Goal: Task Accomplishment & Management: Manage account settings

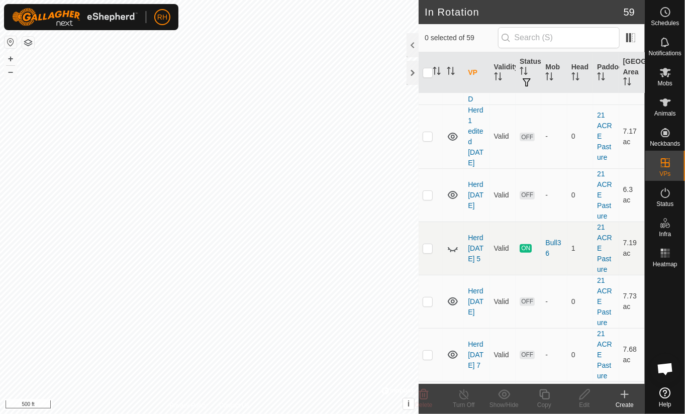
scroll to position [88, 0]
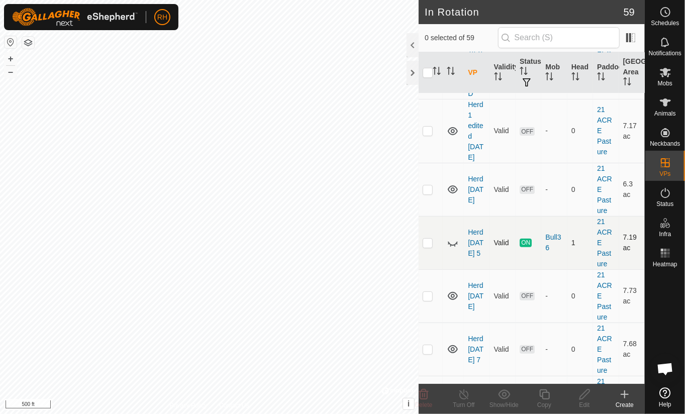
click at [451, 237] on icon at bounding box center [453, 243] width 12 height 12
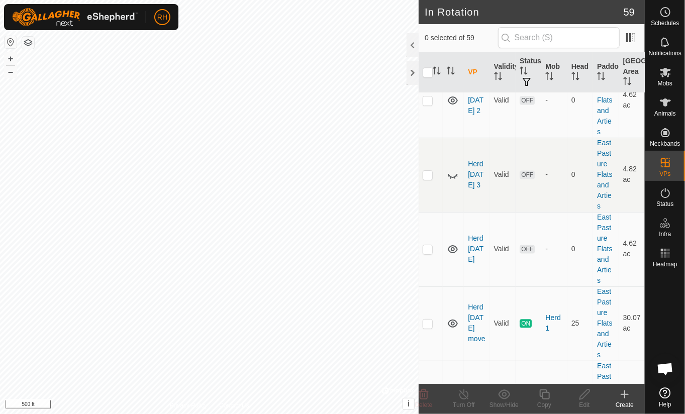
scroll to position [1051, 0]
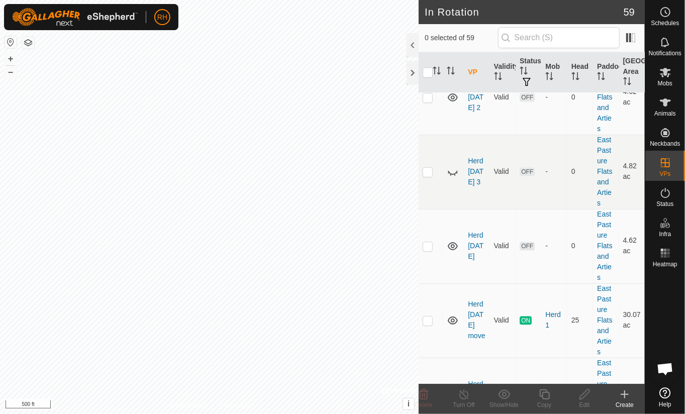
click at [454, 391] on icon at bounding box center [453, 395] width 10 height 8
click at [454, 389] on icon at bounding box center [453, 395] width 12 height 12
click at [454, 391] on icon at bounding box center [453, 395] width 10 height 8
click at [454, 389] on icon at bounding box center [453, 395] width 12 height 12
click at [451, 391] on icon at bounding box center [453, 395] width 10 height 8
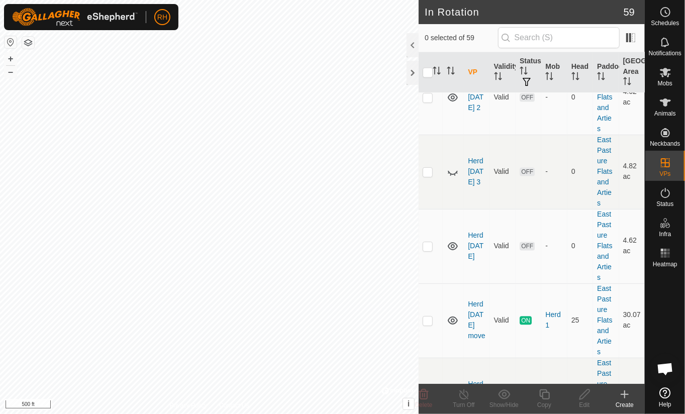
click at [451, 389] on icon at bounding box center [453, 395] width 12 height 12
click at [451, 391] on icon at bounding box center [453, 395] width 10 height 8
click at [451, 389] on icon at bounding box center [453, 395] width 12 height 12
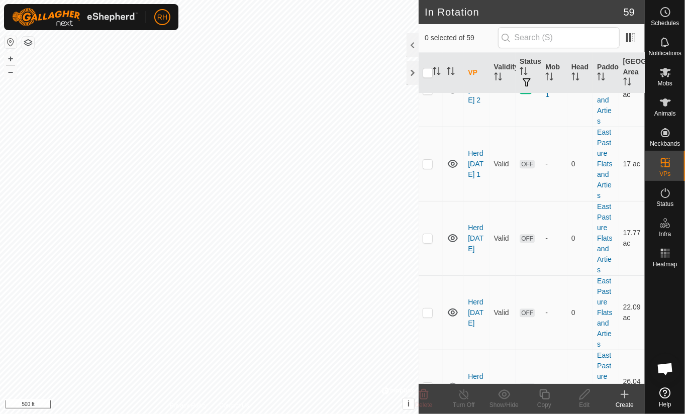
scroll to position [1358, 0]
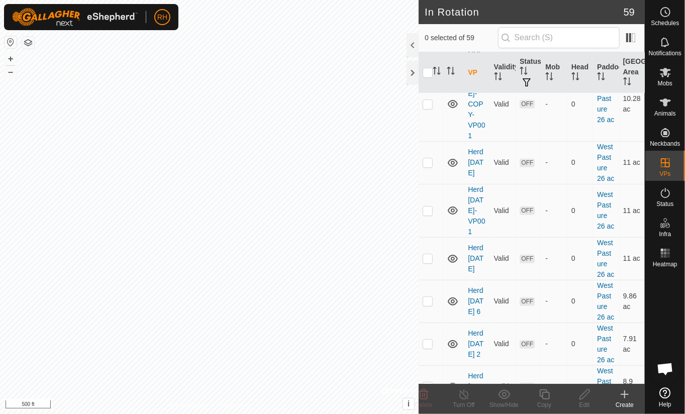
scroll to position [2446, 0]
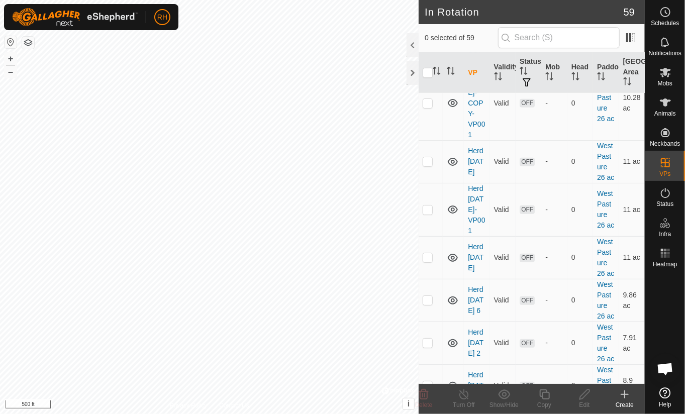
checkbox input "true"
click at [462, 395] on icon at bounding box center [464, 394] width 13 height 12
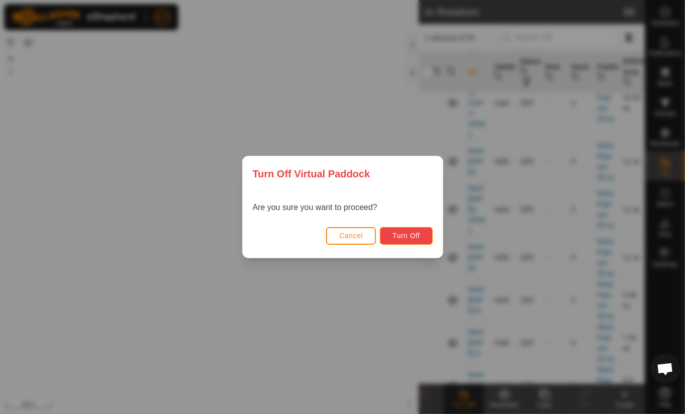
click at [408, 234] on span "Turn Off" at bounding box center [406, 236] width 28 height 8
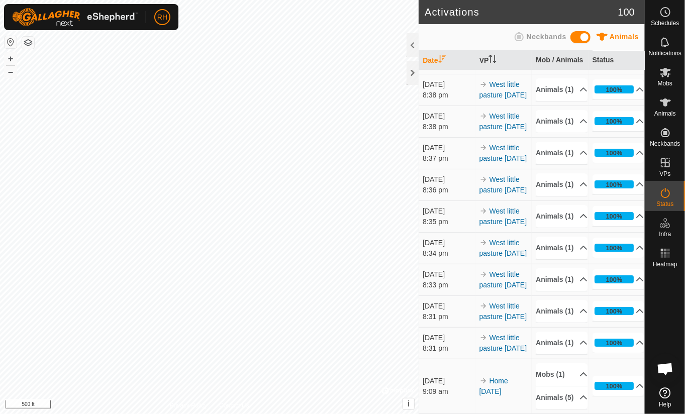
scroll to position [4443, 0]
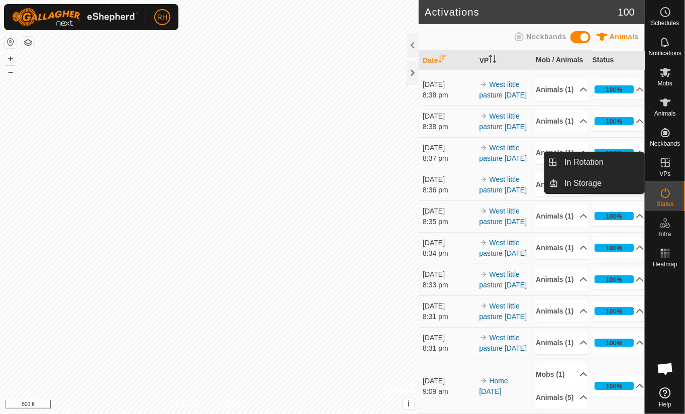
click at [666, 163] on icon at bounding box center [665, 162] width 9 height 9
click at [583, 162] on link "In Rotation" at bounding box center [602, 162] width 86 height 20
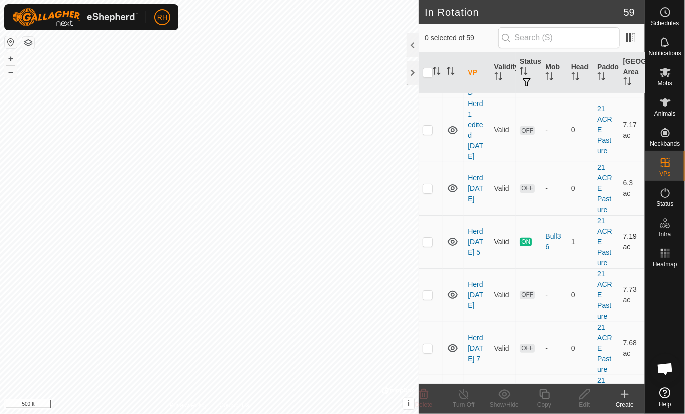
scroll to position [90, 0]
click at [453, 235] on icon at bounding box center [453, 241] width 12 height 12
click at [451, 237] on icon at bounding box center [453, 241] width 10 height 8
click at [451, 235] on icon at bounding box center [453, 241] width 12 height 12
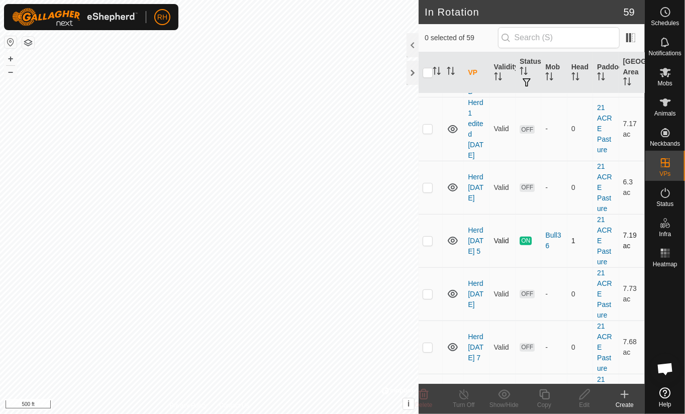
click at [451, 237] on icon at bounding box center [453, 241] width 10 height 8
click at [427, 237] on p-checkbox at bounding box center [428, 241] width 10 height 8
checkbox input "true"
click at [463, 392] on icon at bounding box center [463, 394] width 9 height 10
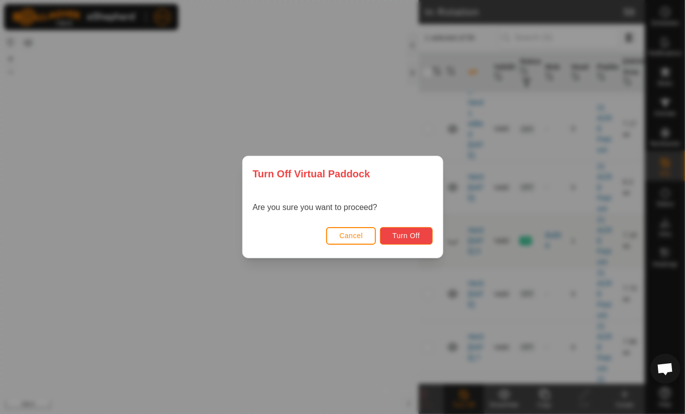
click at [407, 233] on span "Turn Off" at bounding box center [406, 236] width 28 height 8
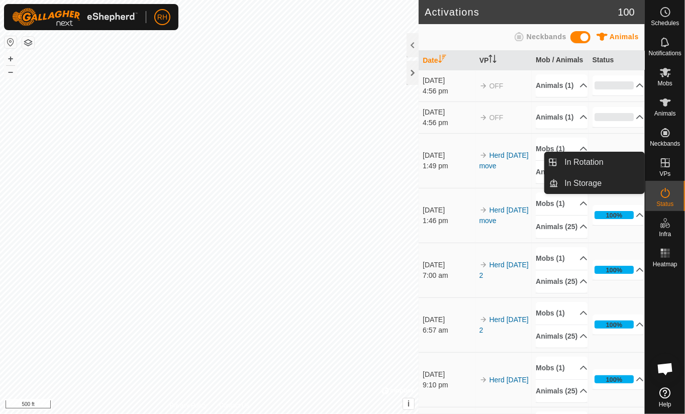
click at [666, 162] on icon at bounding box center [665, 162] width 9 height 9
click at [583, 164] on link "In Rotation" at bounding box center [602, 162] width 86 height 20
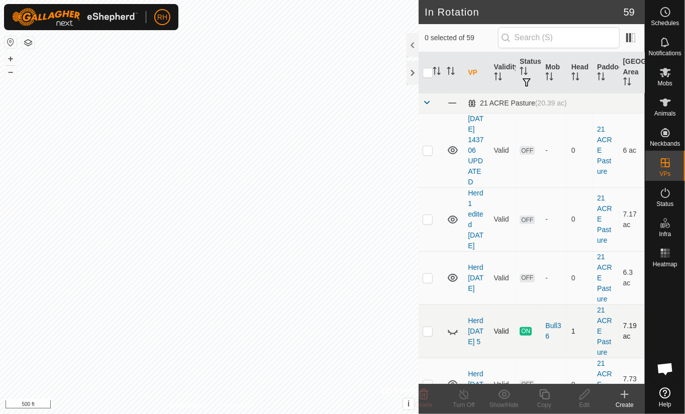
click at [451, 325] on icon at bounding box center [453, 331] width 12 height 12
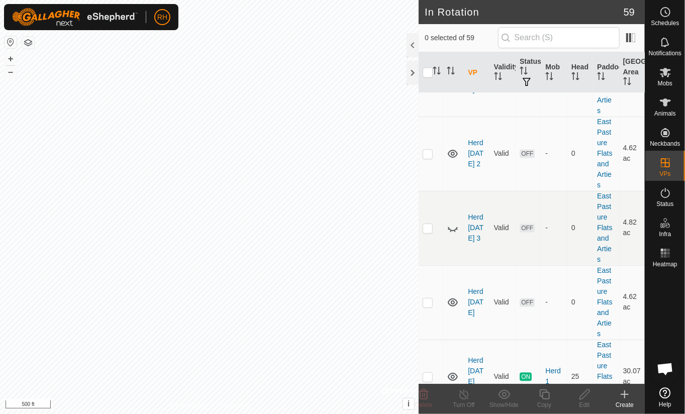
scroll to position [995, 0]
click at [453, 371] on icon at bounding box center [453, 377] width 12 height 12
